Goal: Task Accomplishment & Management: Manage account settings

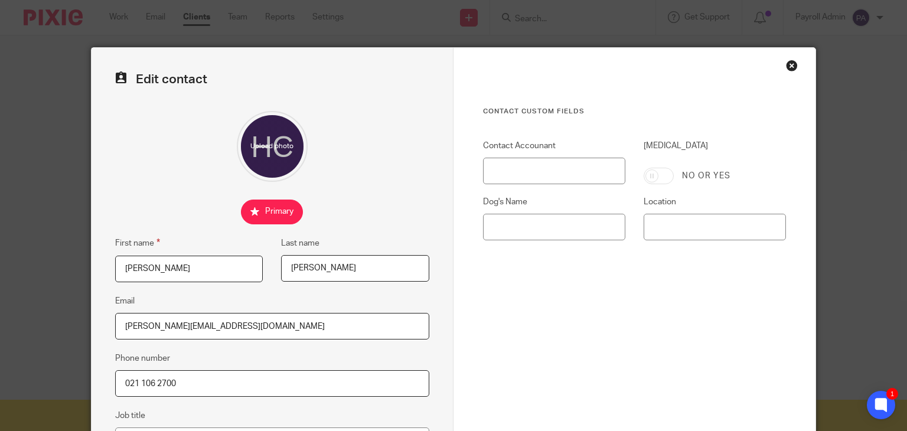
scroll to position [236, 0]
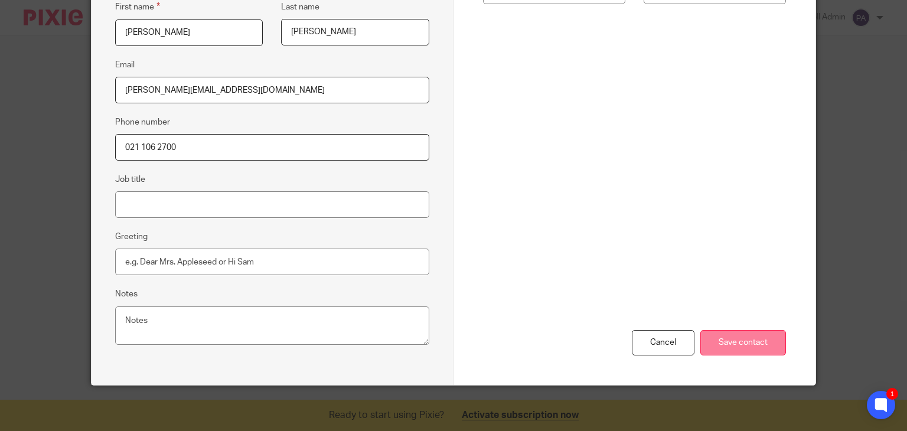
type input "021 106 2700"
click at [736, 334] on input "Save contact" at bounding box center [743, 342] width 86 height 25
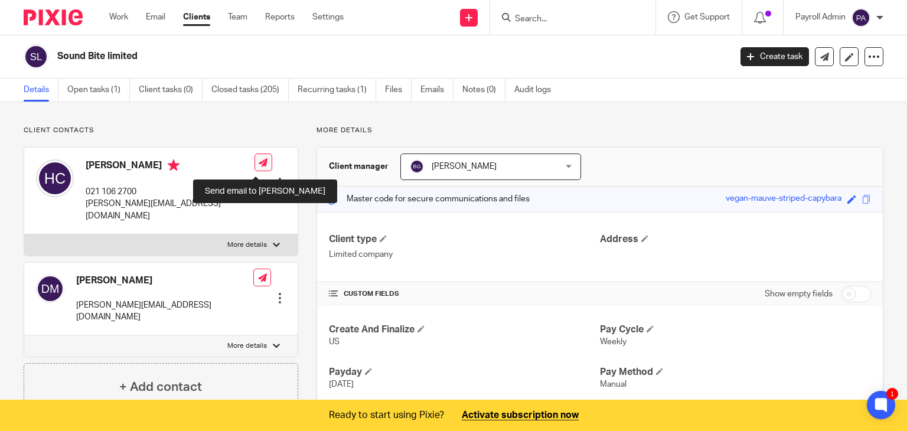
click at [259, 164] on icon at bounding box center [263, 162] width 9 height 9
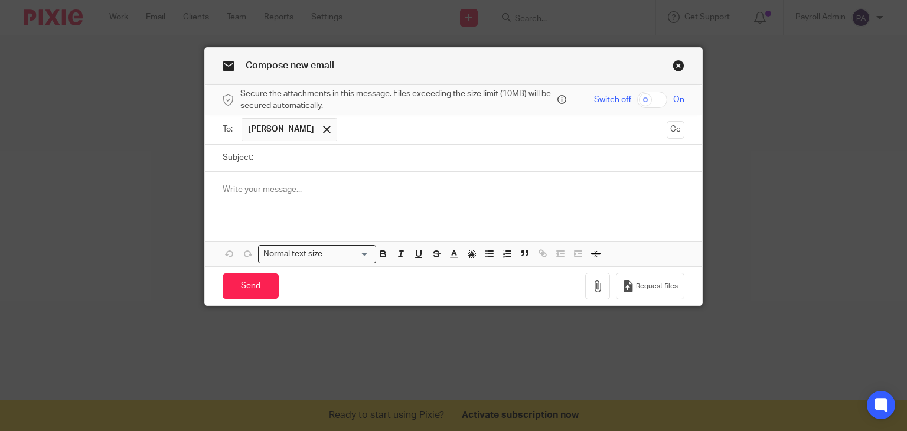
click at [284, 166] on input "Subject:" at bounding box center [472, 158] width 426 height 27
type input "Todays Payroll 25.8.25"
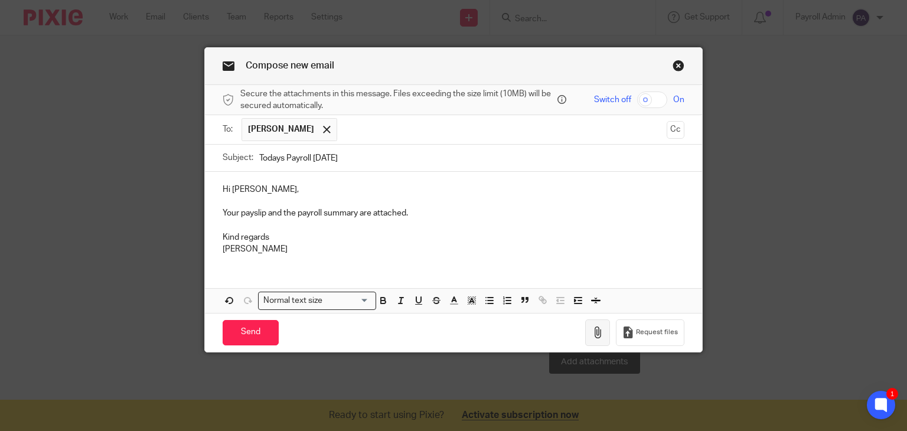
click at [593, 332] on icon "button" at bounding box center [598, 333] width 12 height 12
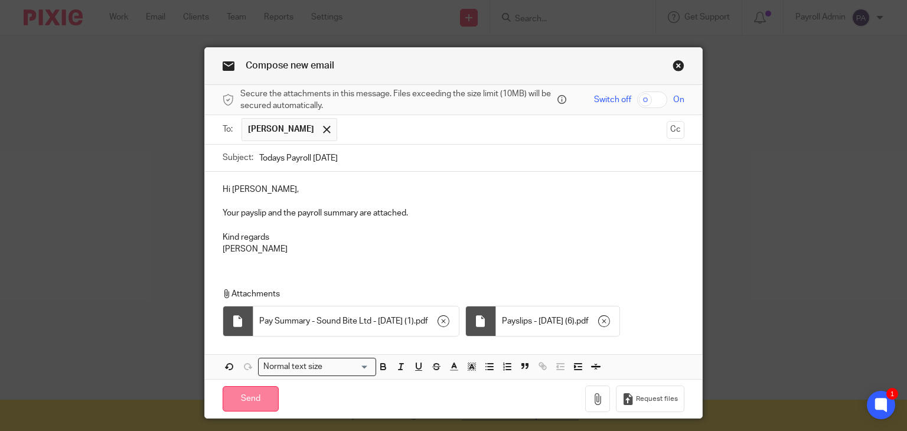
click at [246, 397] on input "Send" at bounding box center [251, 398] width 56 height 25
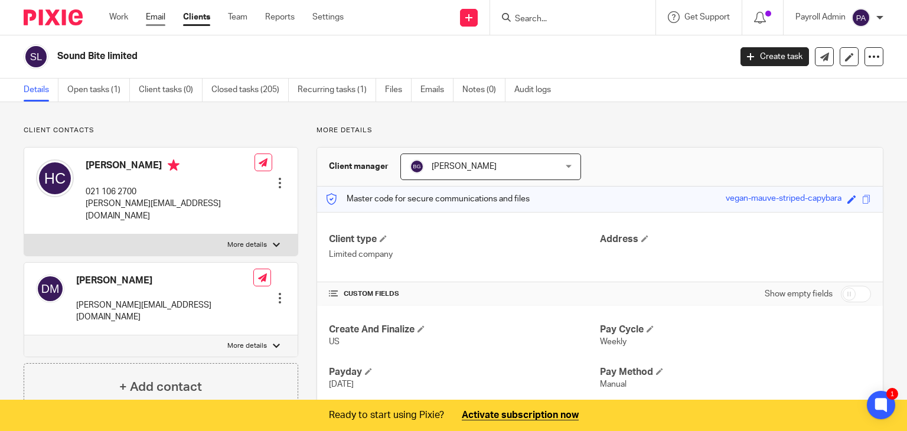
click at [155, 11] on link "Email" at bounding box center [155, 17] width 19 height 12
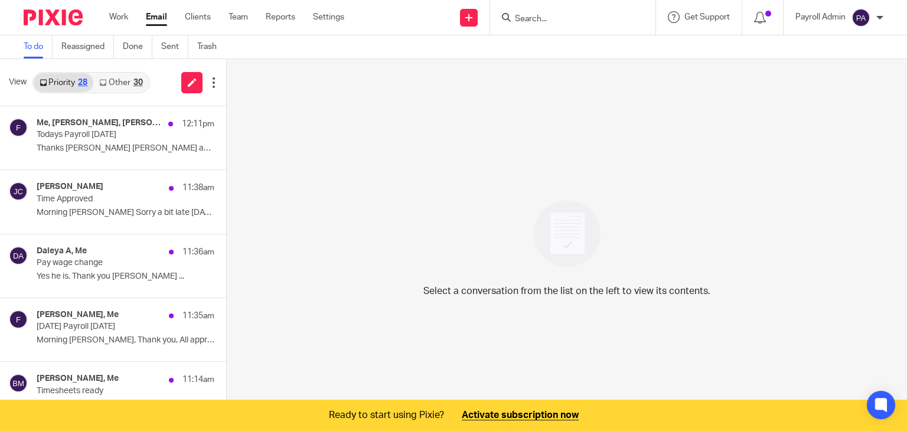
click at [94, 131] on p "Todays Payroll [DATE]" at bounding box center [108, 135] width 142 height 10
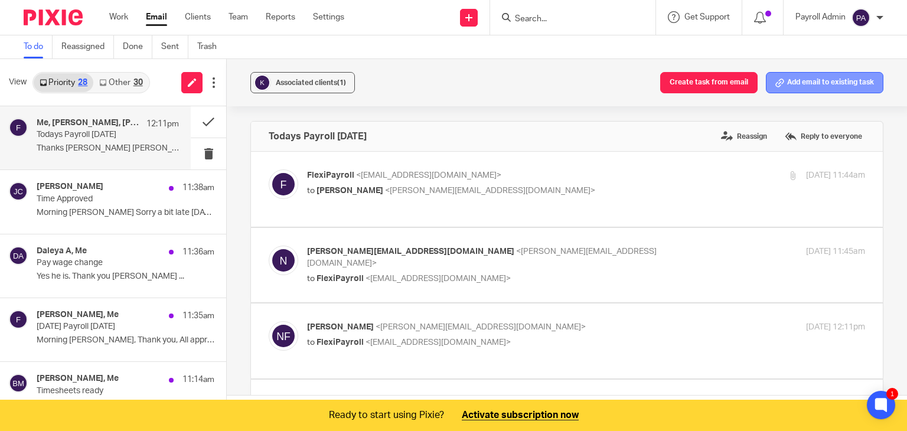
click at [848, 84] on button "Add email to existing task" at bounding box center [824, 82] width 117 height 21
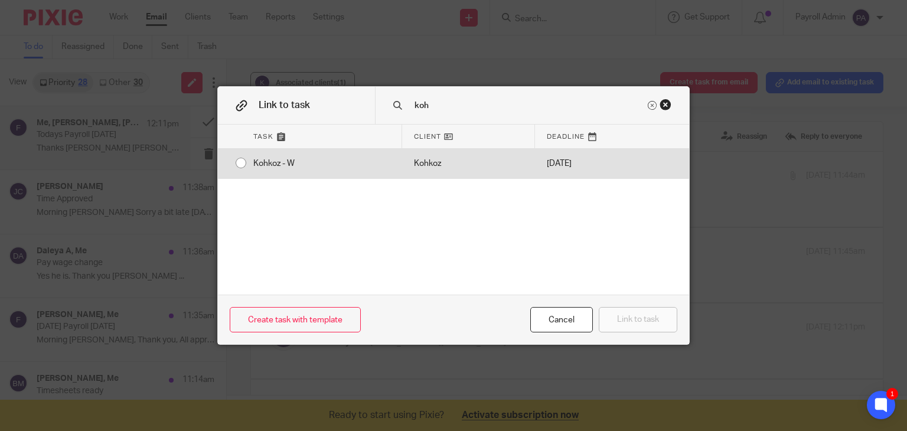
type input "koh"
click at [241, 162] on div "Kohkoz - W" at bounding box center [321, 164] width 161 height 30
radio input "true"
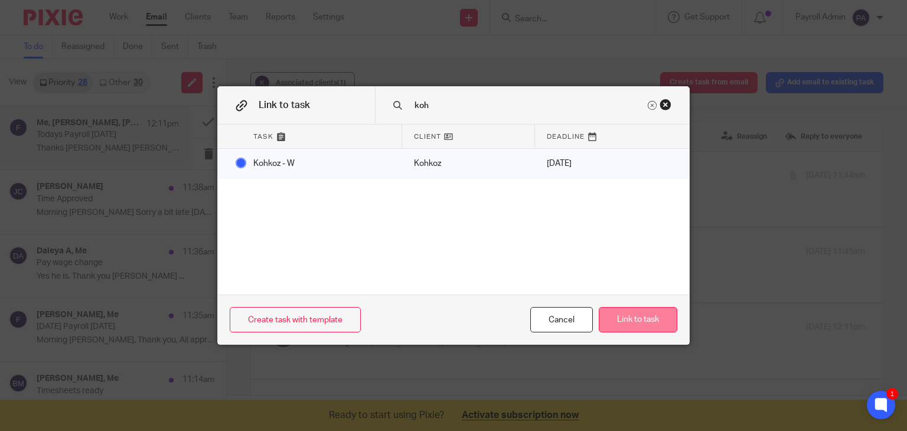
click at [657, 317] on button "Link to task" at bounding box center [638, 319] width 79 height 25
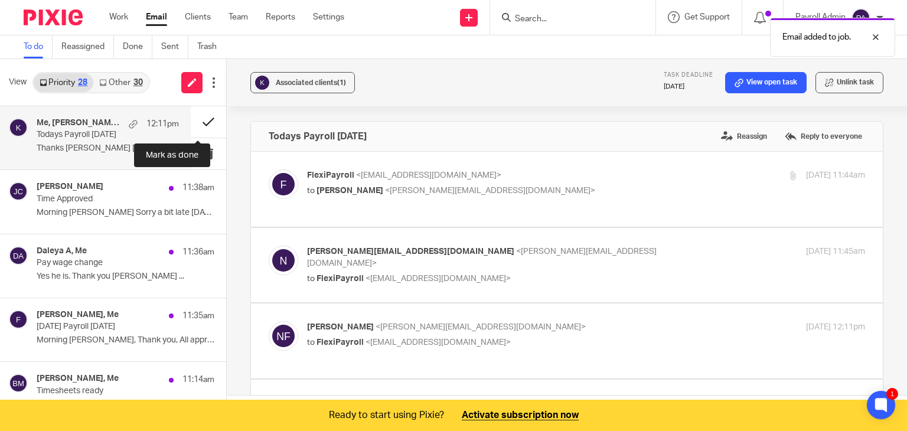
click at [201, 119] on button at bounding box center [208, 121] width 35 height 31
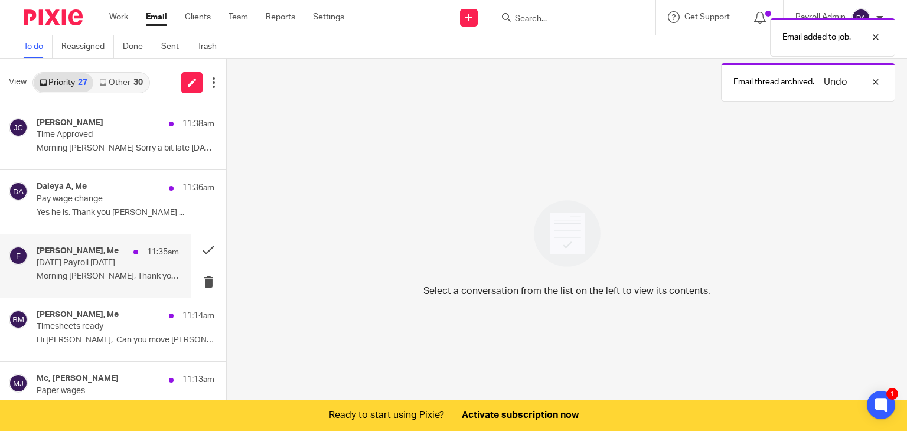
click at [97, 268] on div "Dylan Southan, Me 11:35am Today's Payroll 25.8.25 Morning Julie, Thank you, All…" at bounding box center [108, 266] width 142 height 40
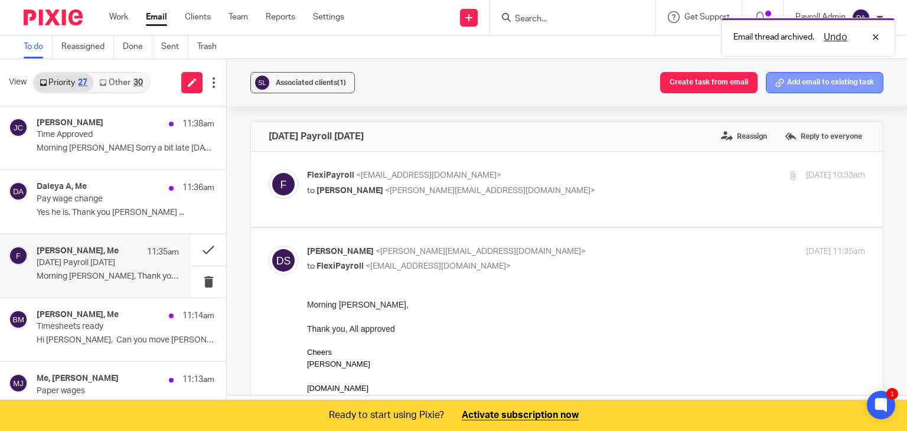
click at [824, 79] on button "Add email to existing task" at bounding box center [824, 82] width 117 height 21
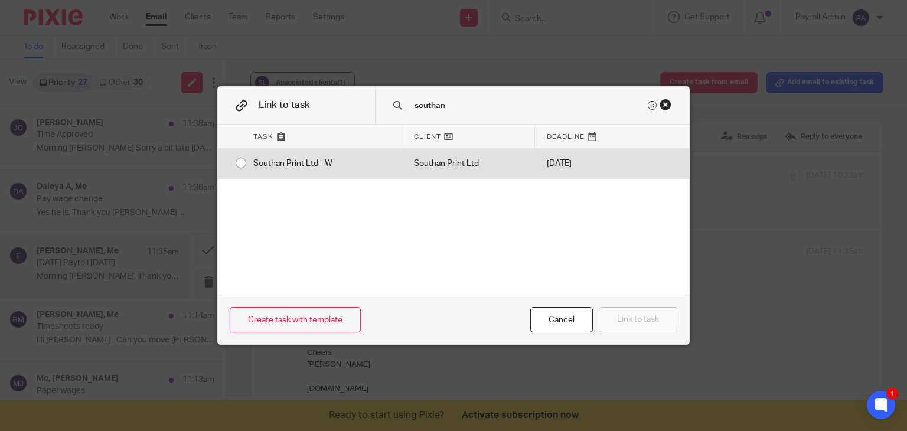
type input "southan"
click at [234, 160] on input "radio" at bounding box center [241, 163] width 22 height 22
radio input "false"
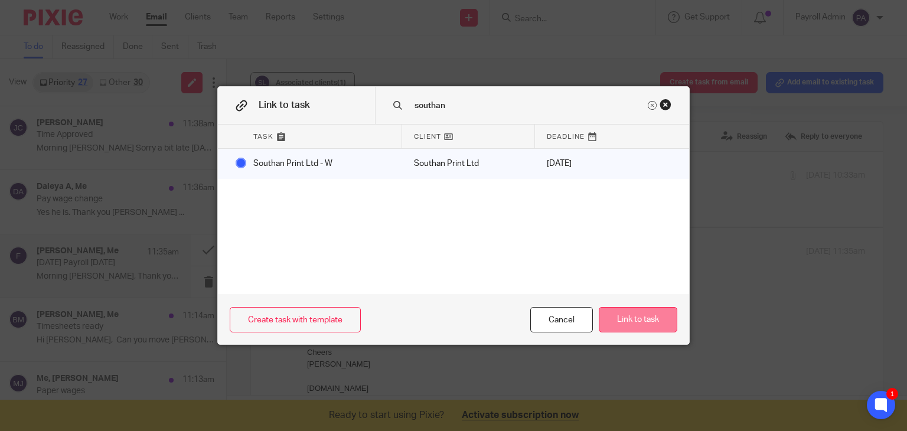
click at [660, 322] on button "Link to task" at bounding box center [638, 319] width 79 height 25
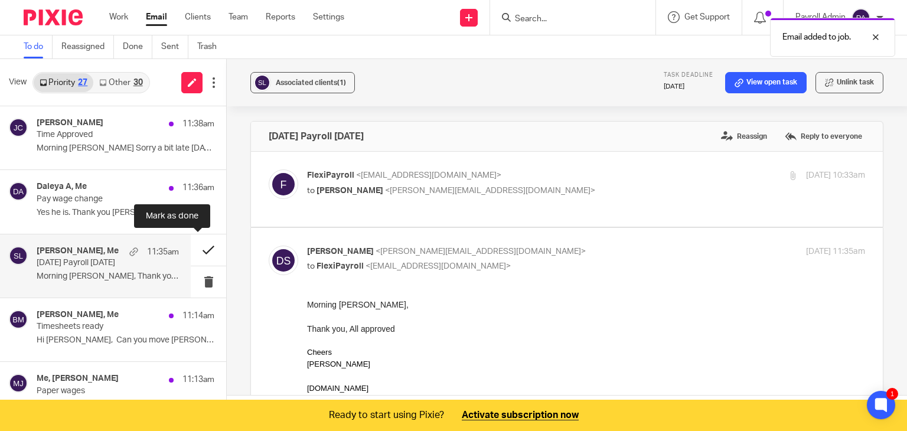
click at [196, 244] on button at bounding box center [208, 249] width 35 height 31
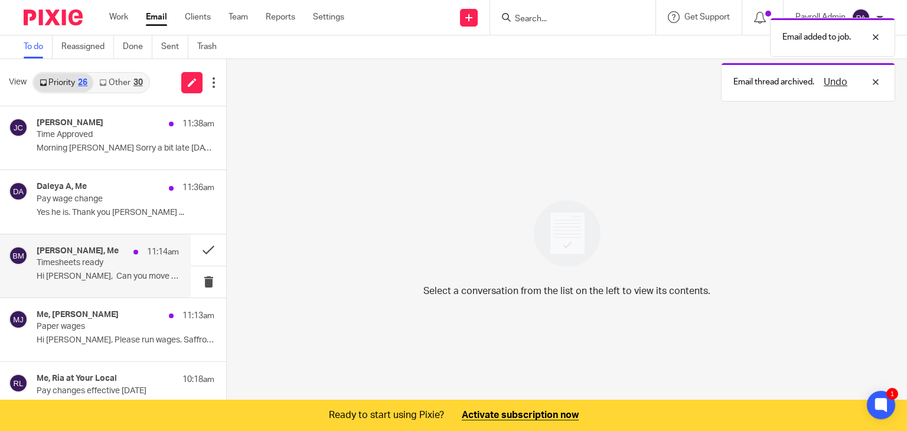
click at [107, 264] on p "Timesheets ready" at bounding box center [94, 263] width 114 height 10
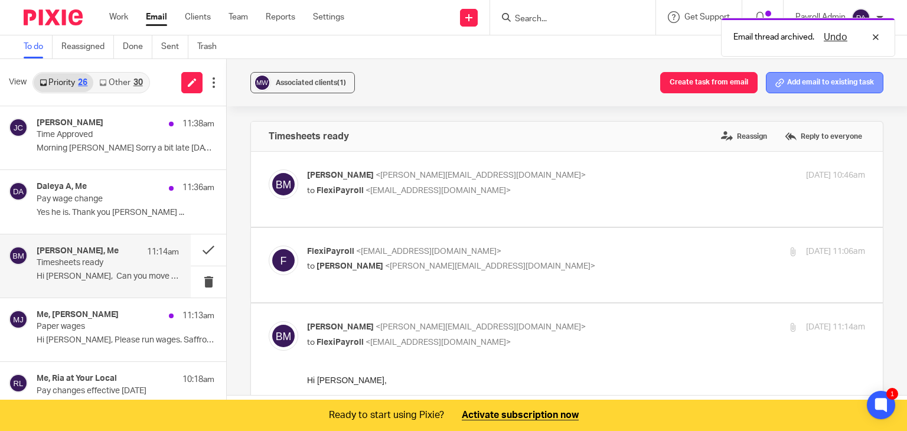
click at [817, 77] on button "Add email to existing task" at bounding box center [824, 82] width 117 height 21
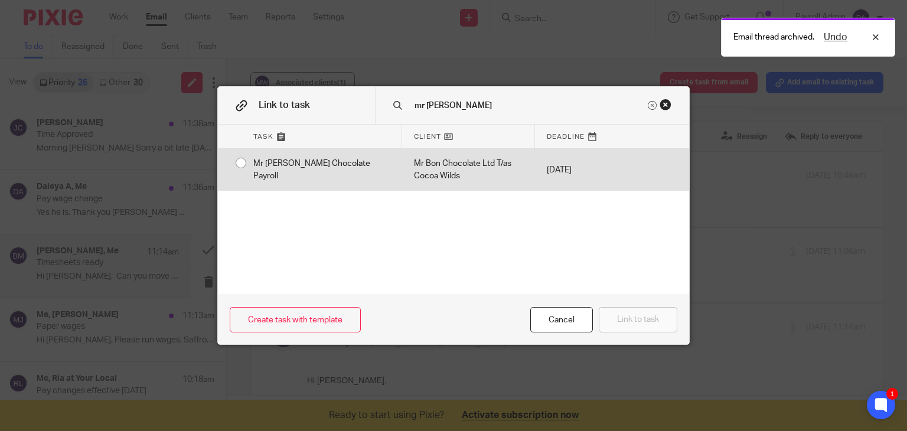
type input "mr bon"
click at [234, 162] on input "radio" at bounding box center [241, 163] width 22 height 22
radio input "false"
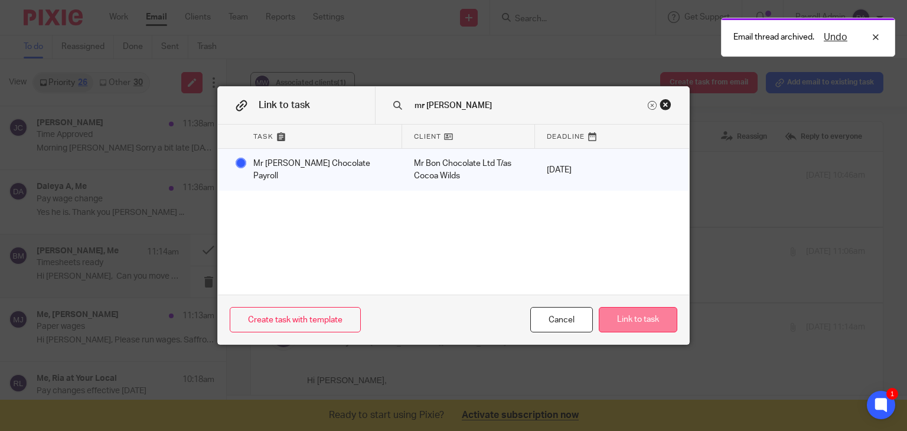
click at [631, 315] on button "Link to task" at bounding box center [638, 319] width 79 height 25
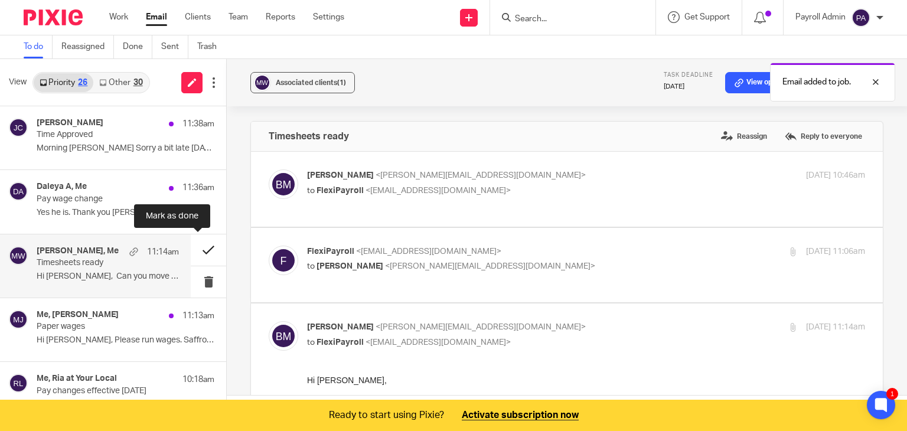
click at [197, 246] on button at bounding box center [208, 249] width 35 height 31
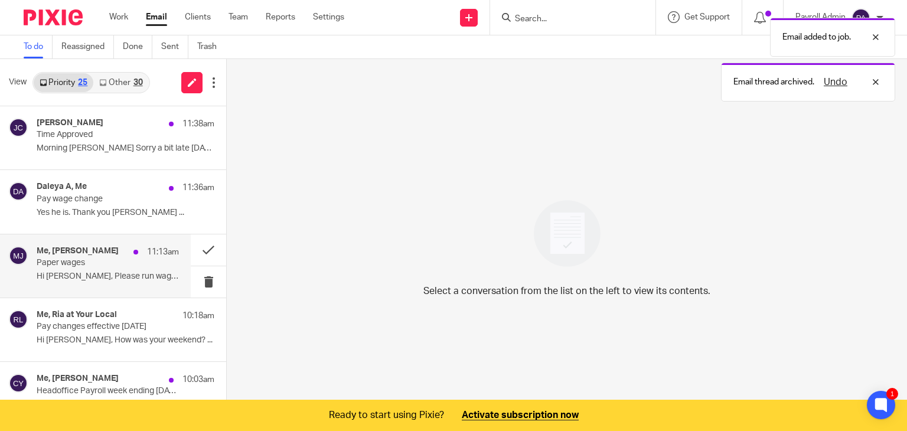
click at [100, 263] on p "Paper wages" at bounding box center [94, 263] width 114 height 10
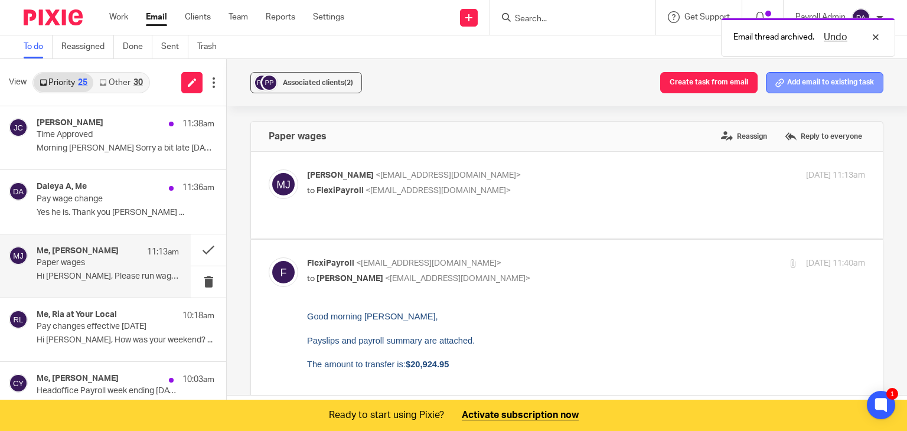
click at [827, 77] on button "Add email to existing task" at bounding box center [824, 82] width 117 height 21
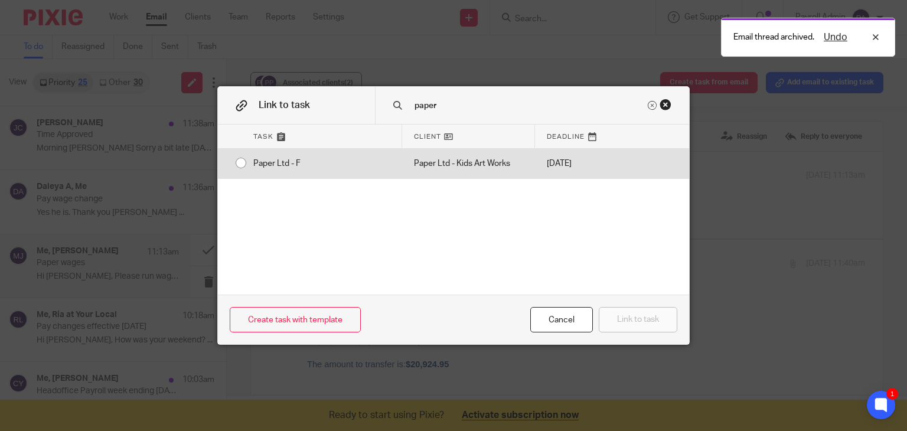
type input "paper"
click at [236, 162] on input "radio" at bounding box center [241, 163] width 22 height 22
radio input "false"
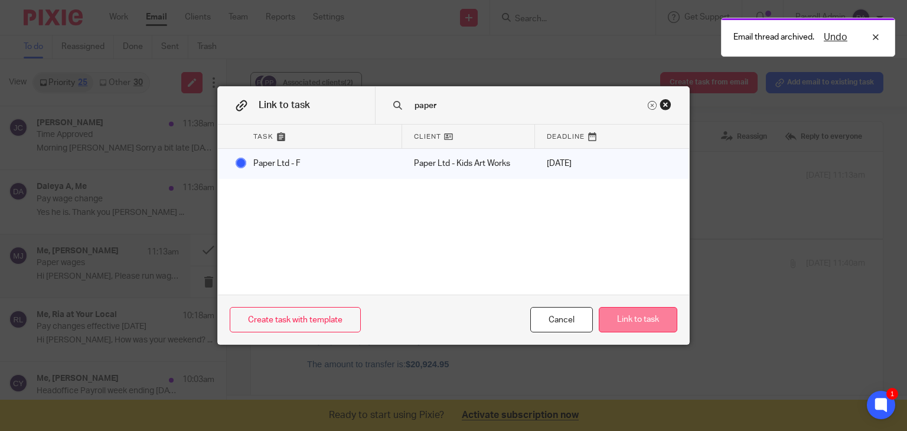
click at [647, 318] on button "Link to task" at bounding box center [638, 319] width 79 height 25
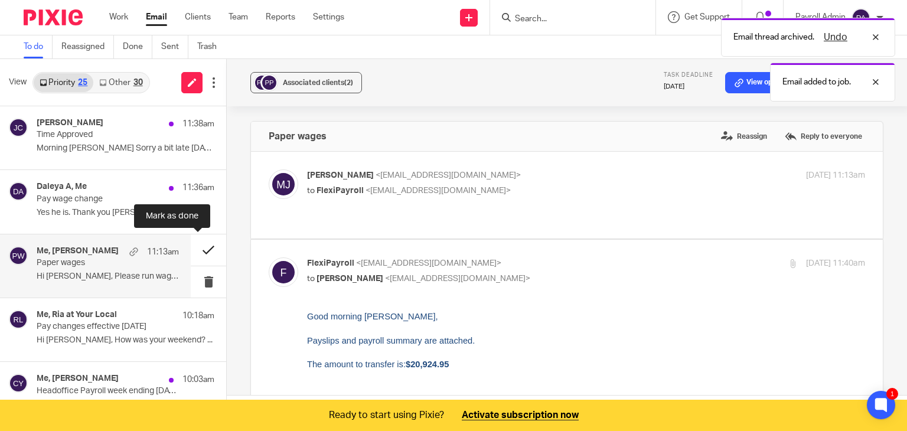
click at [198, 249] on button at bounding box center [208, 249] width 35 height 31
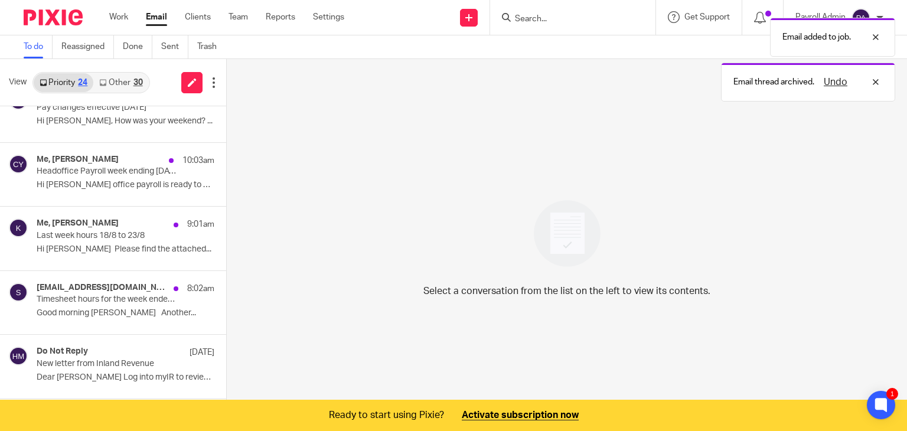
scroll to position [214, 0]
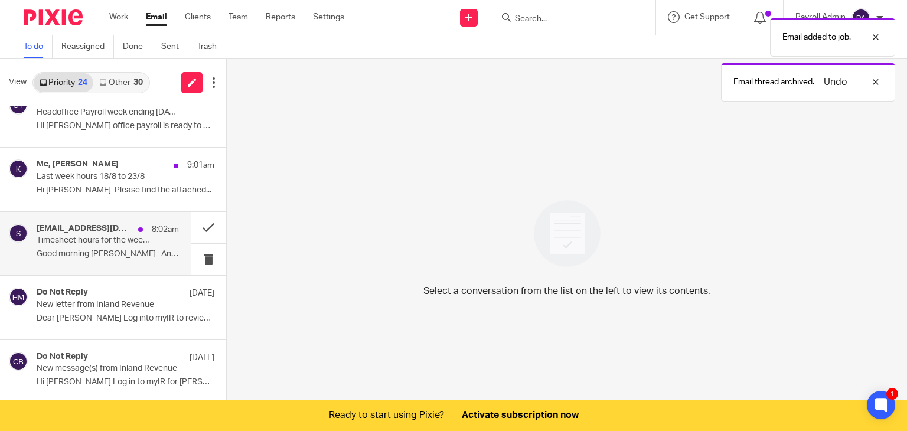
click at [70, 237] on p "Timesheet hours for the week ended 23rd August 2025" at bounding box center [94, 241] width 114 height 10
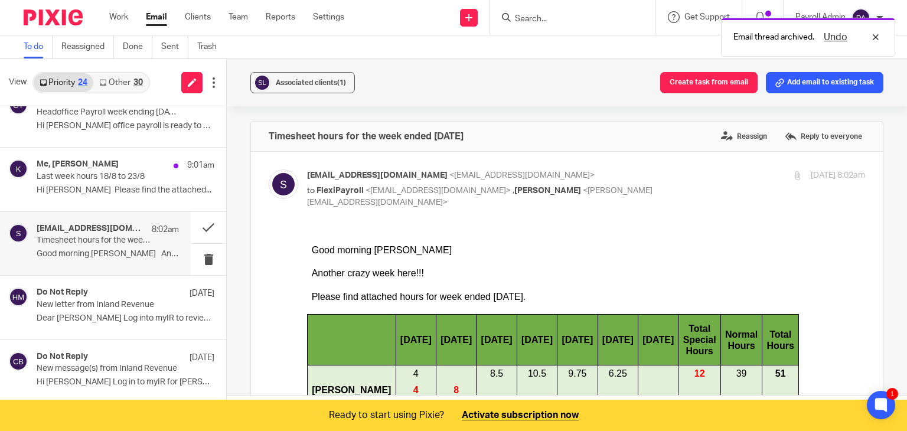
scroll to position [0, 0]
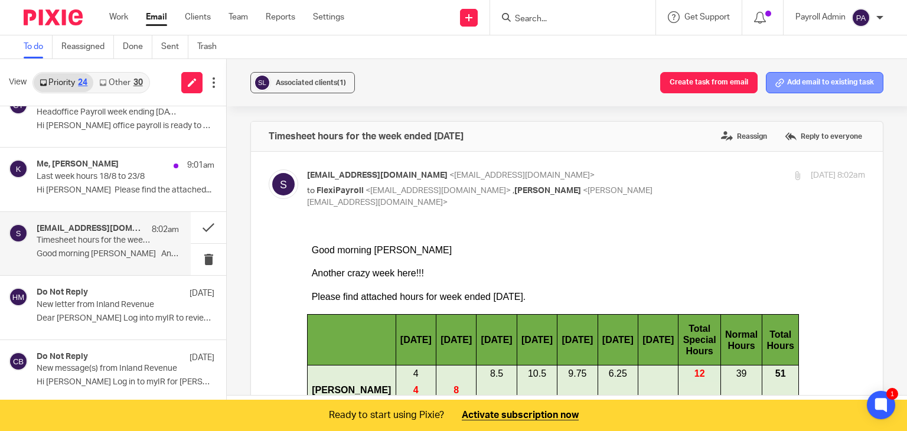
click at [798, 84] on button "Add email to existing task" at bounding box center [824, 82] width 117 height 21
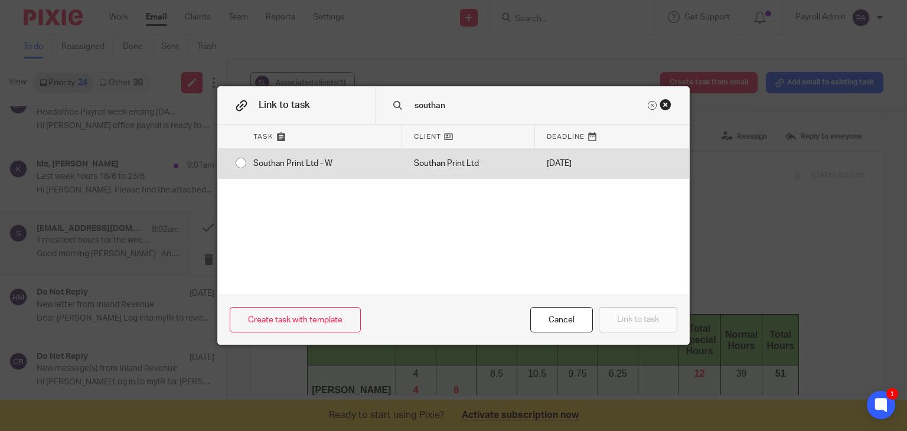
type input "southan"
click at [241, 164] on div "Southan Print Ltd - W" at bounding box center [321, 164] width 161 height 30
radio input "true"
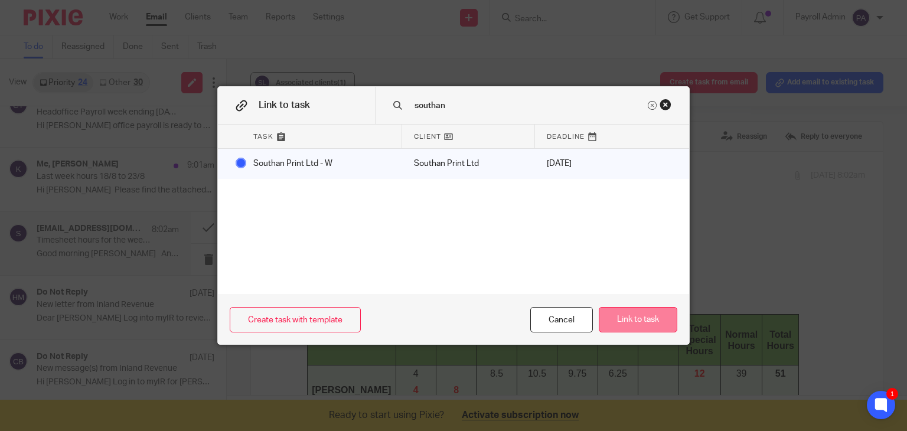
click at [641, 322] on button "Link to task" at bounding box center [638, 319] width 79 height 25
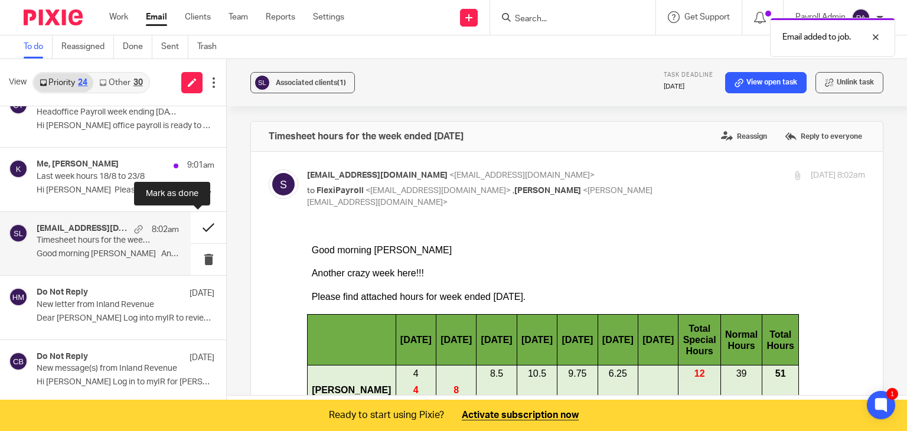
click at [197, 224] on button at bounding box center [208, 227] width 35 height 31
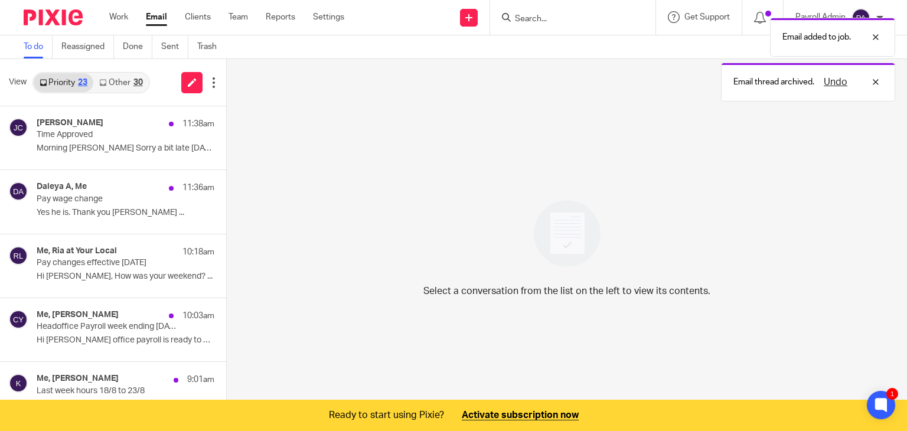
click at [136, 84] on div "30" at bounding box center [137, 83] width 9 height 8
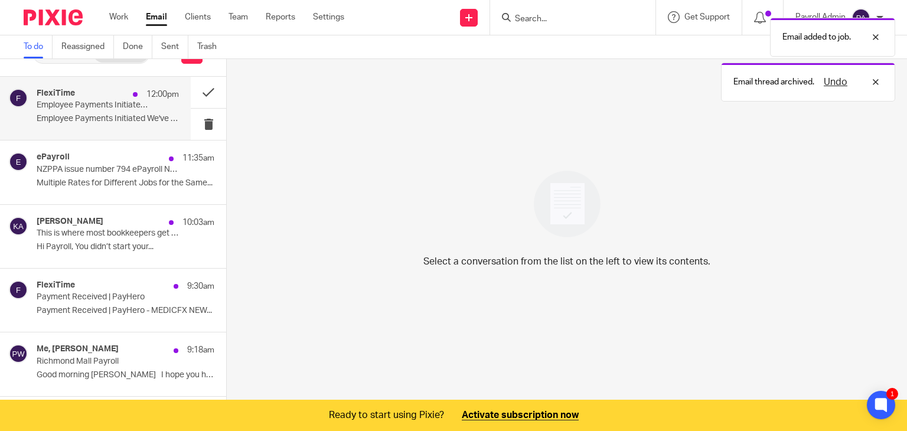
click at [112, 106] on p "Employee Payments Initiated | PayHero" at bounding box center [94, 105] width 114 height 10
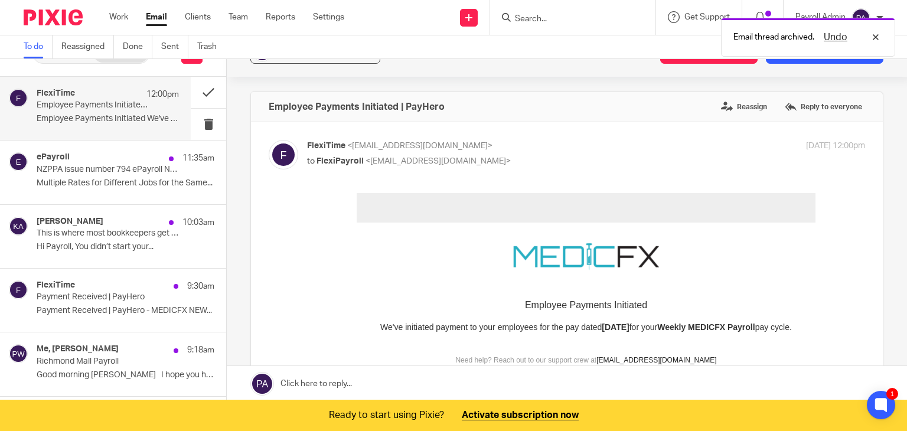
scroll to position [0, 0]
click at [200, 88] on button at bounding box center [208, 92] width 35 height 31
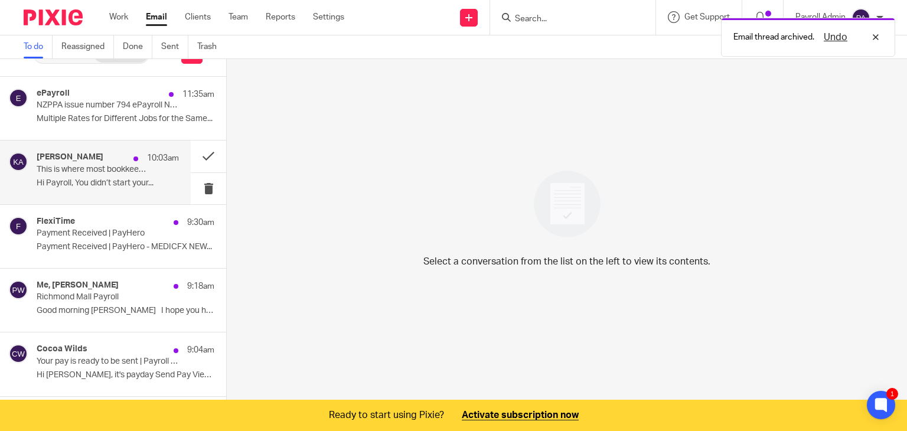
click at [93, 158] on h4 "Katrina Aarsman" at bounding box center [70, 157] width 67 height 10
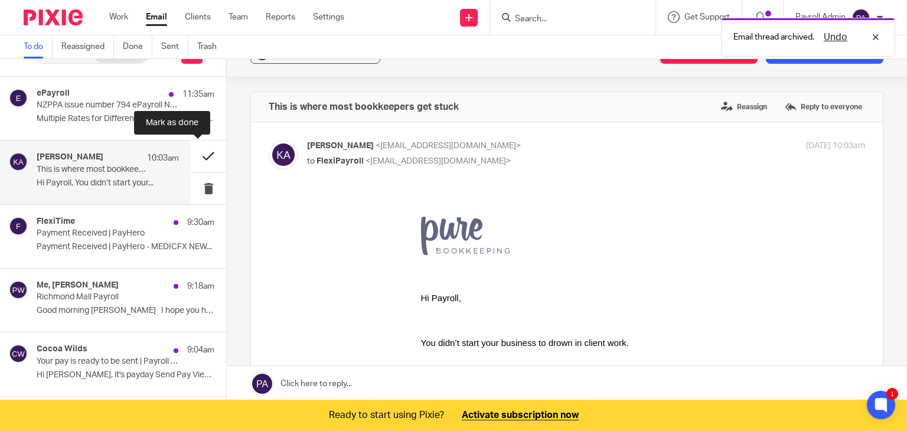
click at [196, 154] on button at bounding box center [208, 156] width 35 height 31
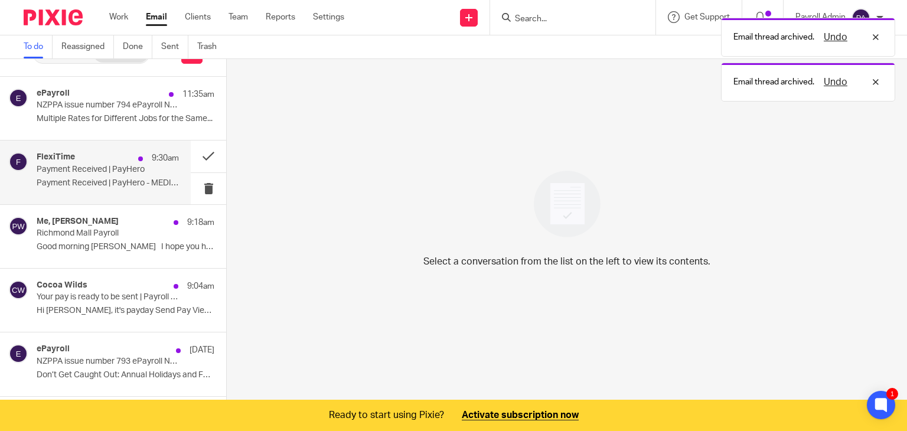
click at [97, 171] on p "Payment Received | PayHero" at bounding box center [94, 170] width 114 height 10
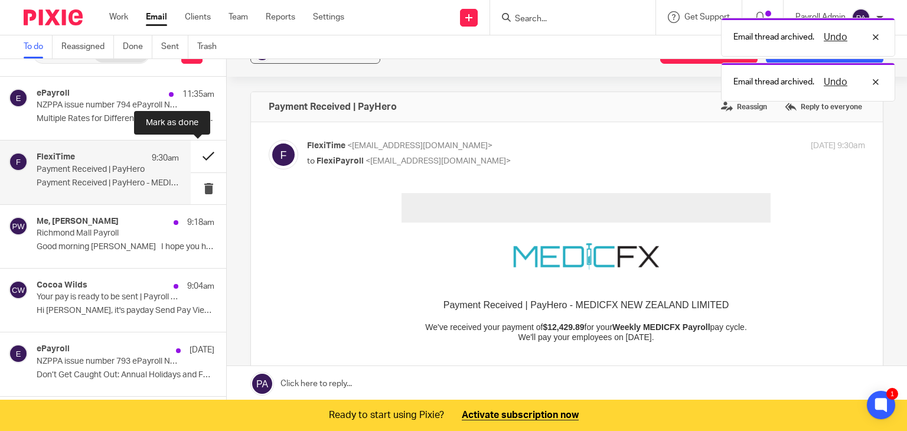
click at [200, 152] on button at bounding box center [208, 156] width 35 height 31
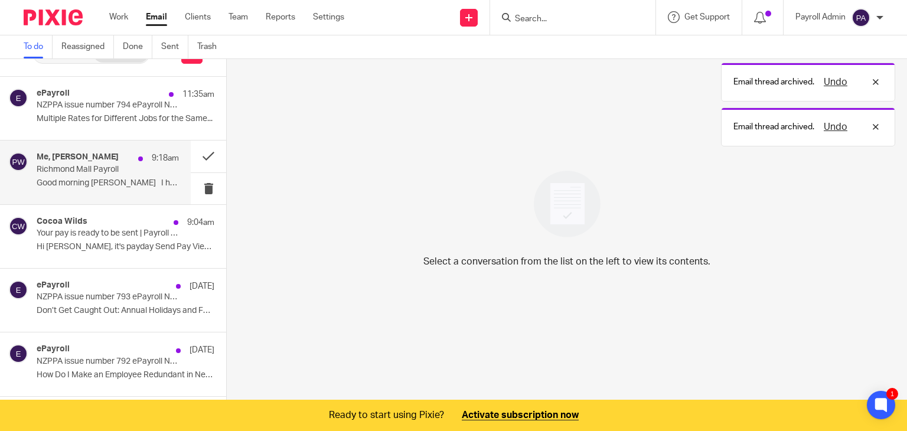
click at [78, 159] on h4 "Me, [PERSON_NAME]" at bounding box center [78, 157] width 82 height 10
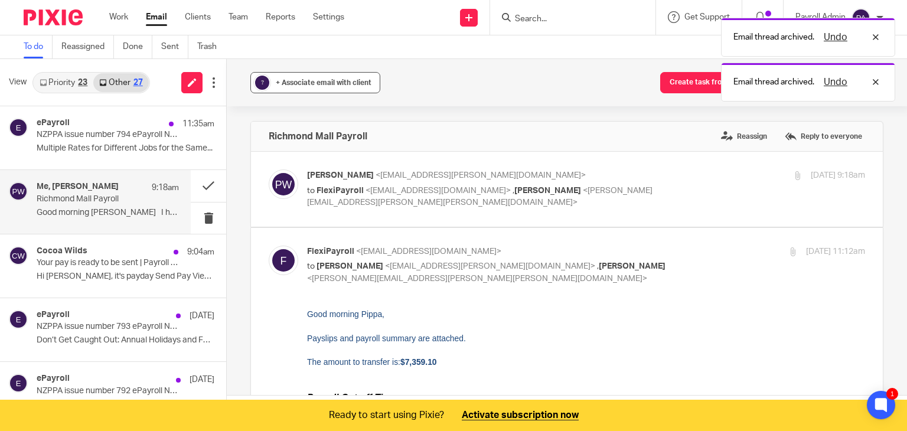
click at [306, 88] on div "+ Associate email with client" at bounding box center [324, 83] width 96 height 12
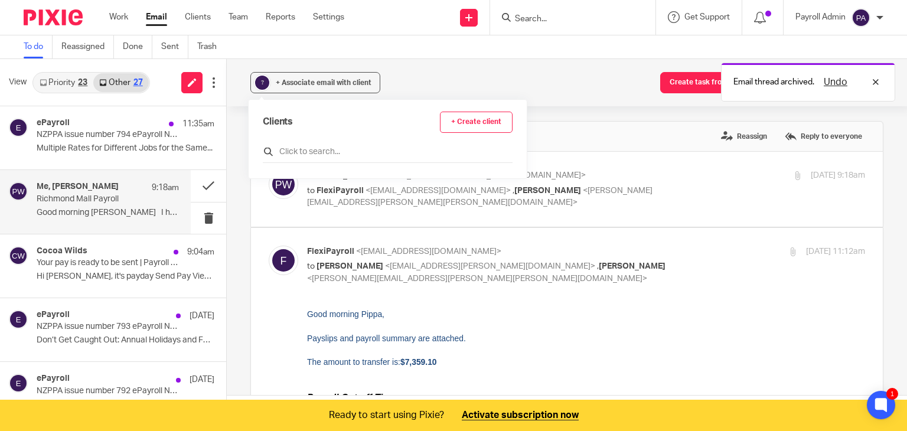
click at [305, 146] on input "text" at bounding box center [388, 152] width 250 height 12
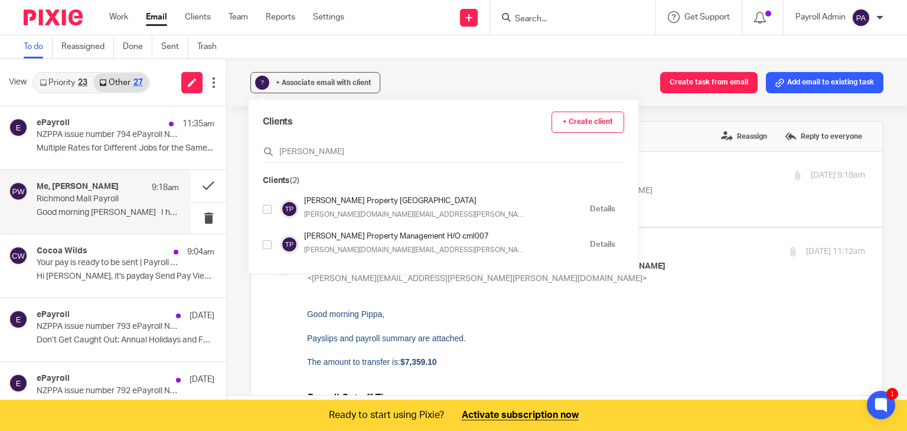
type input "tinline"
click at [265, 208] on input "checkbox" at bounding box center [267, 209] width 9 height 9
checkbox input "true"
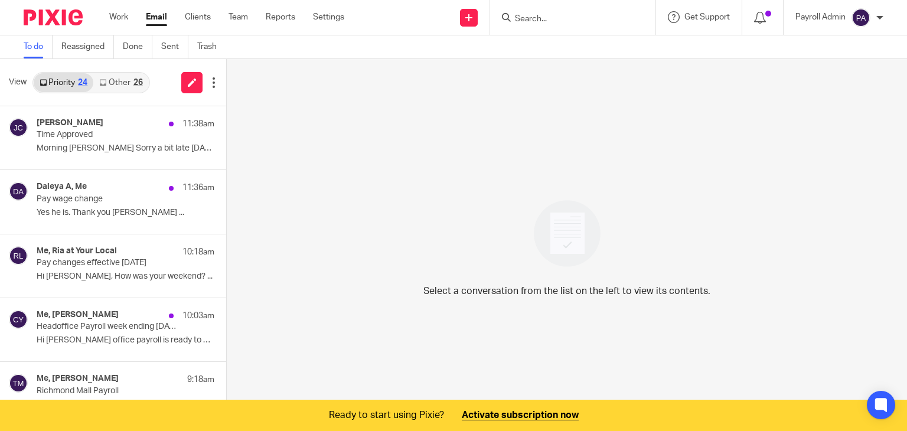
click at [136, 84] on div "26" at bounding box center [137, 83] width 9 height 8
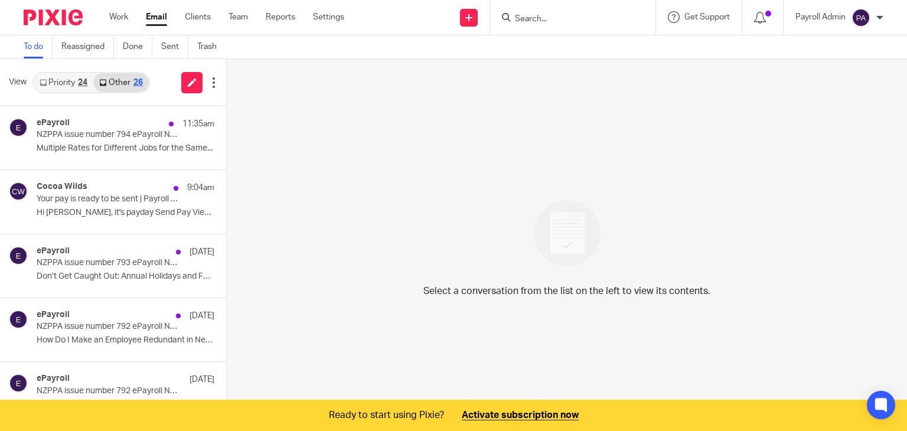
scroll to position [30, 0]
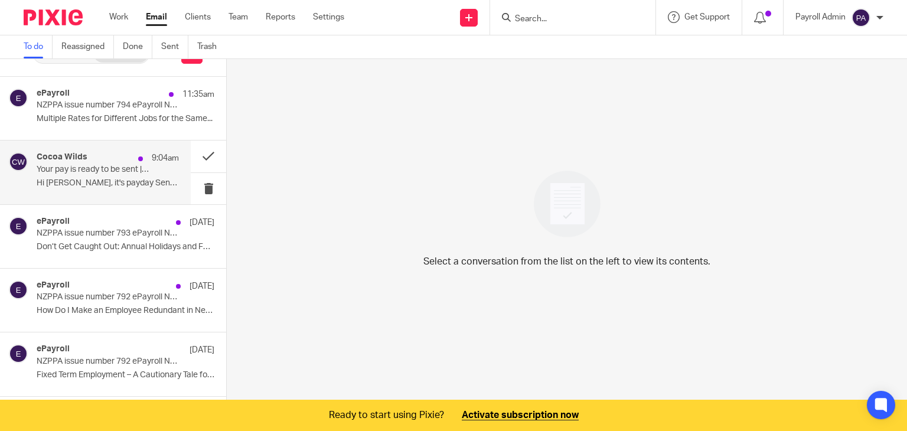
click at [115, 167] on p "Your pay is ready to be sent | Payroll AutoPilot®" at bounding box center [94, 170] width 114 height 10
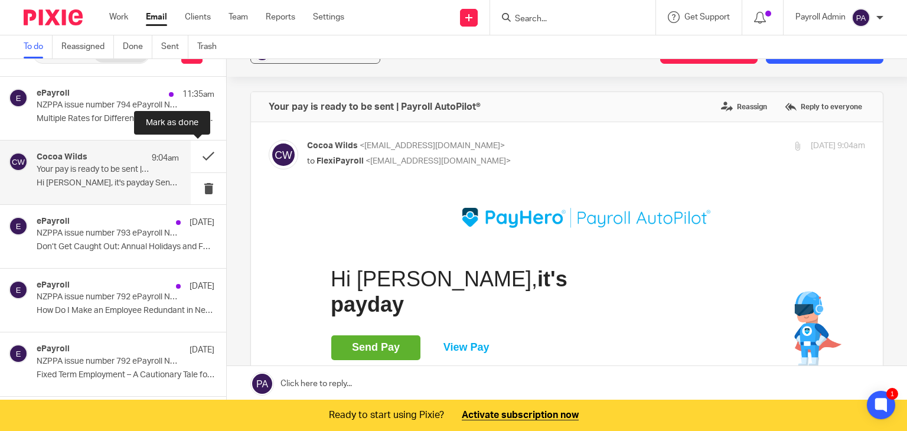
scroll to position [0, 0]
click at [196, 152] on button at bounding box center [208, 156] width 35 height 31
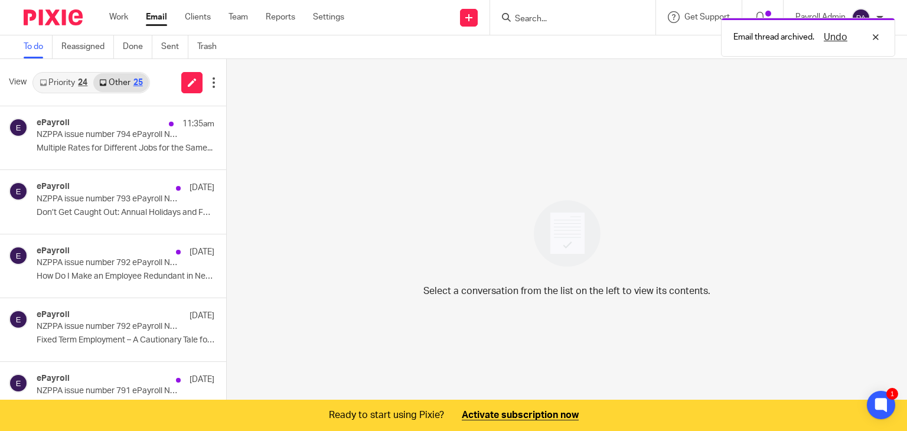
click at [84, 79] on div "24" at bounding box center [82, 83] width 9 height 8
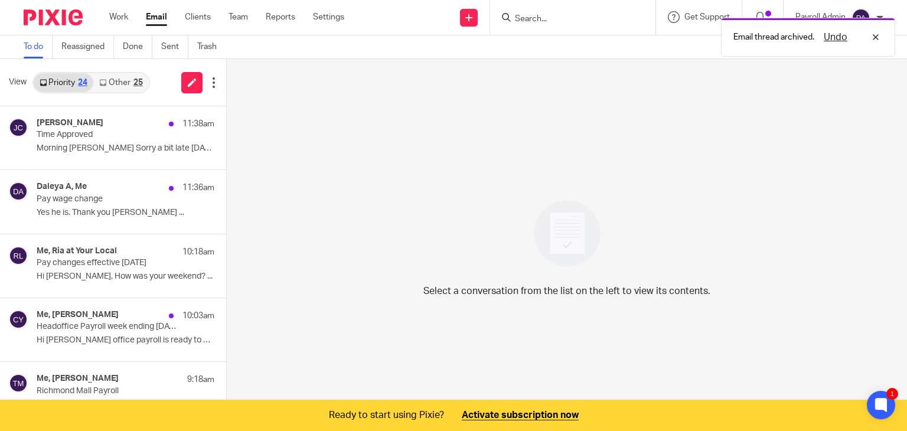
scroll to position [30, 0]
